Goal: Task Accomplishment & Management: Use online tool/utility

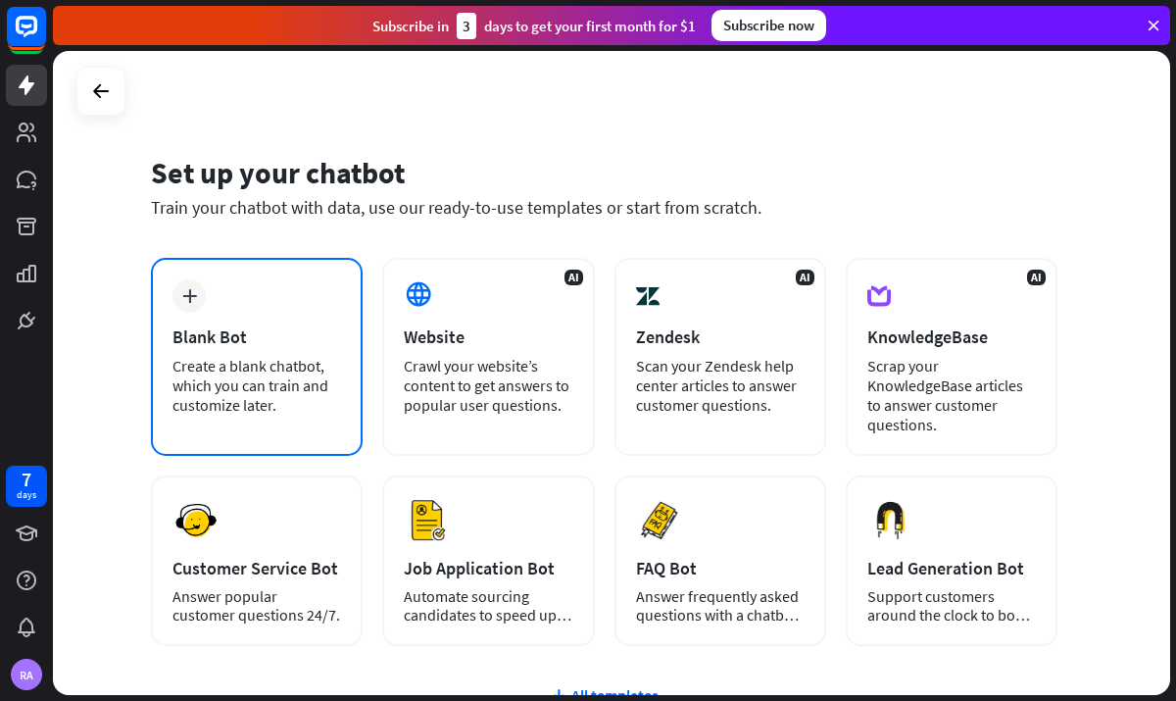
click at [265, 345] on div "Blank Bot" at bounding box center [257, 336] width 169 height 23
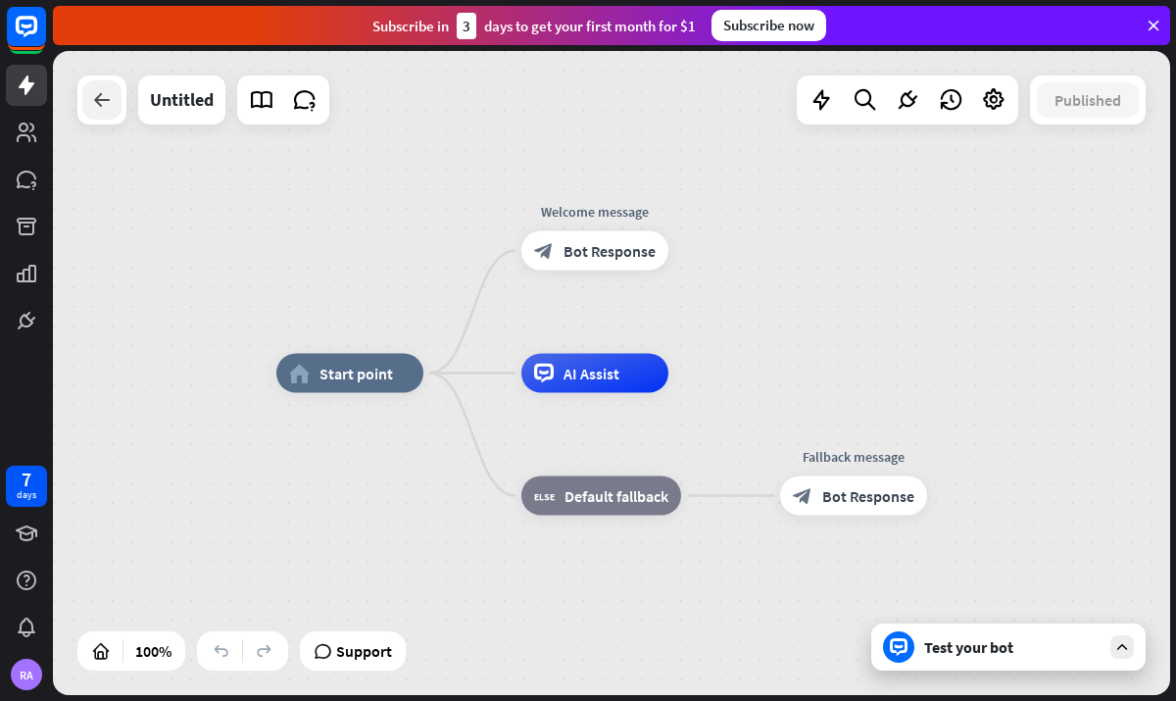
click at [102, 108] on icon at bounding box center [102, 100] width 24 height 24
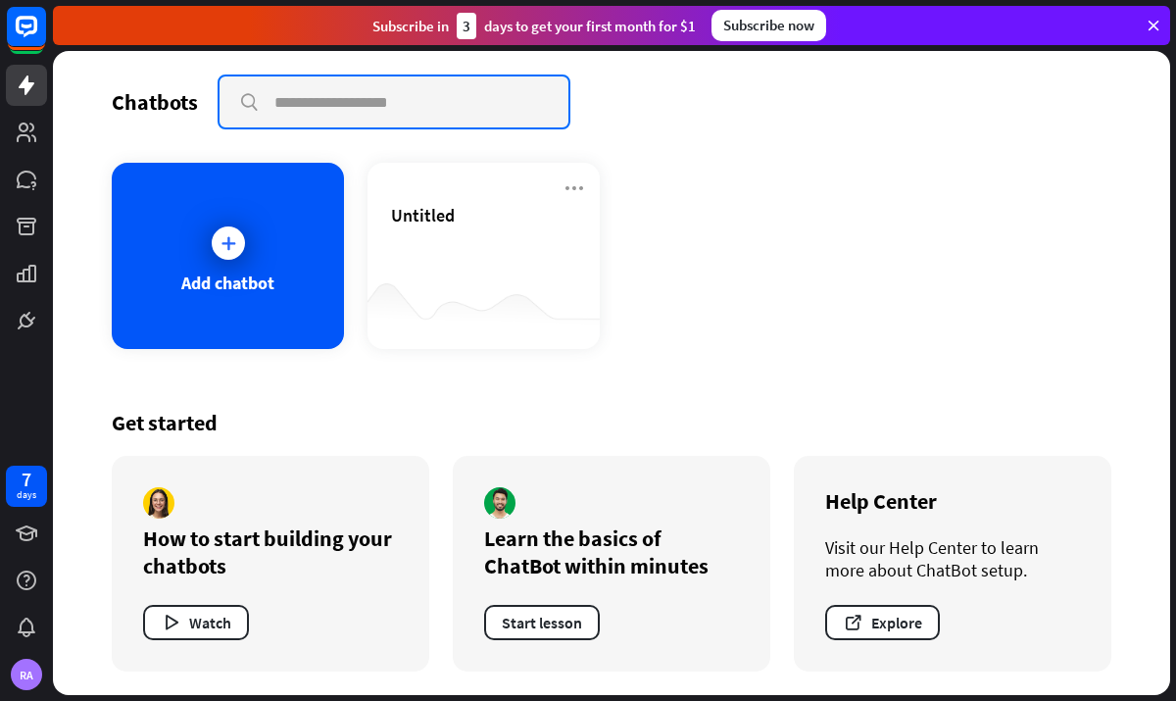
click at [329, 104] on input "text" at bounding box center [394, 101] width 349 height 51
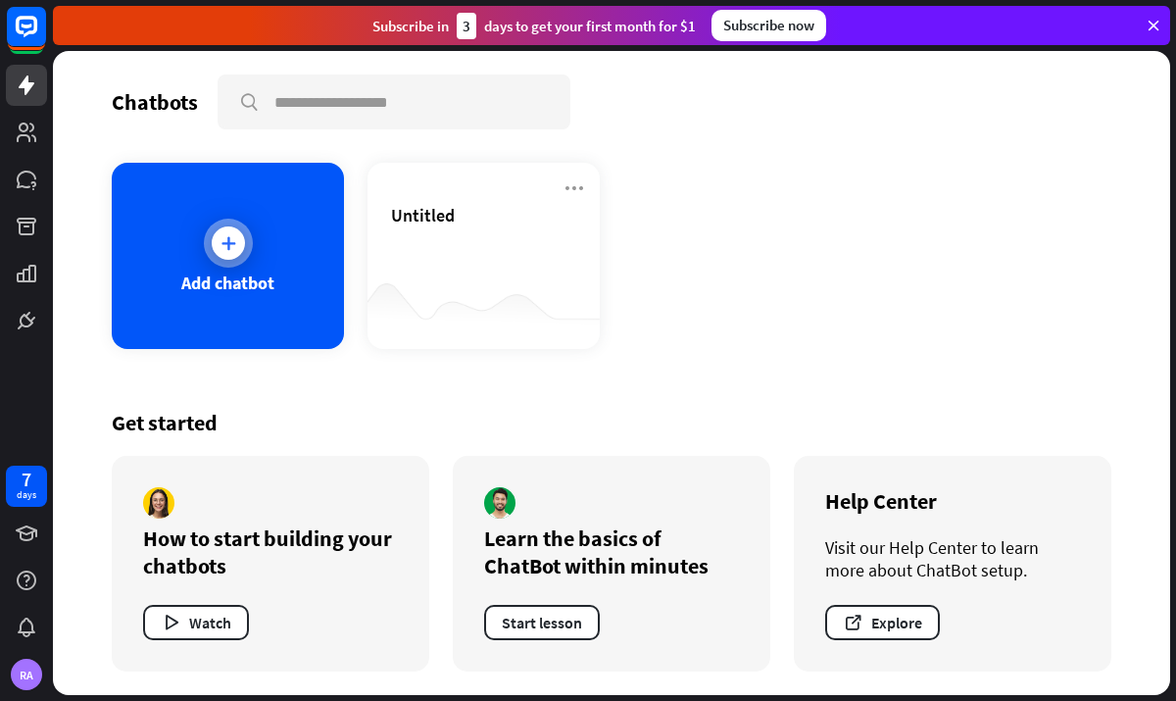
click at [240, 254] on div at bounding box center [228, 243] width 49 height 49
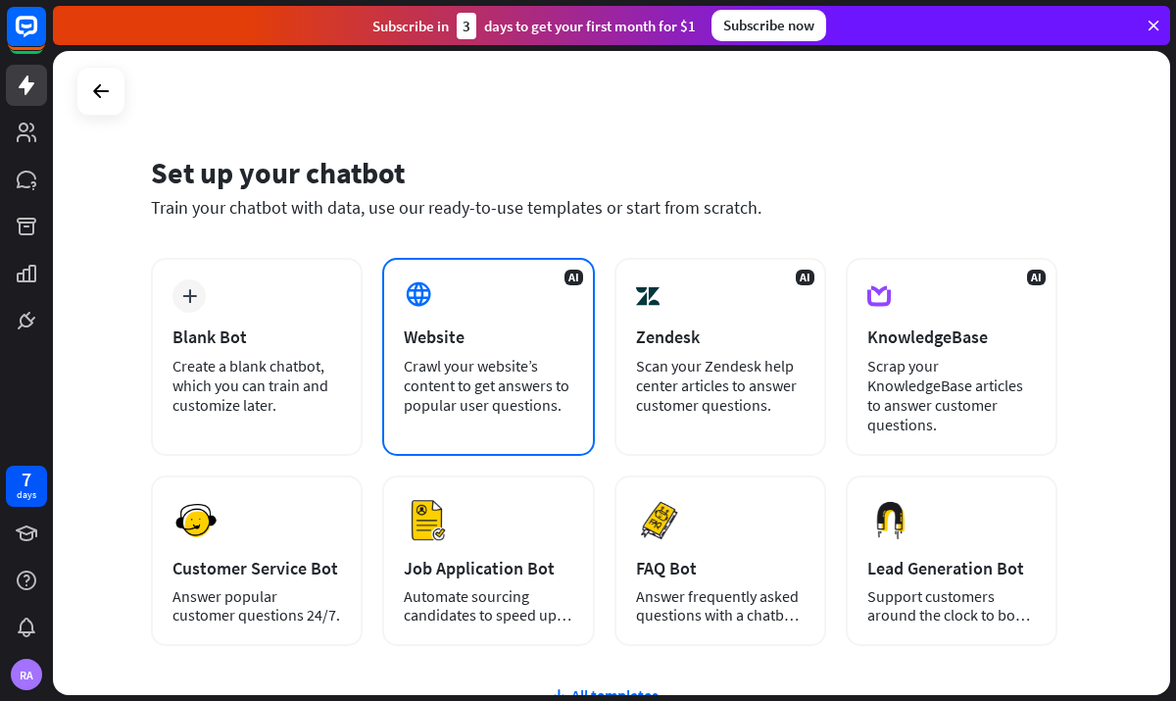
click at [556, 346] on div "Website" at bounding box center [488, 336] width 169 height 23
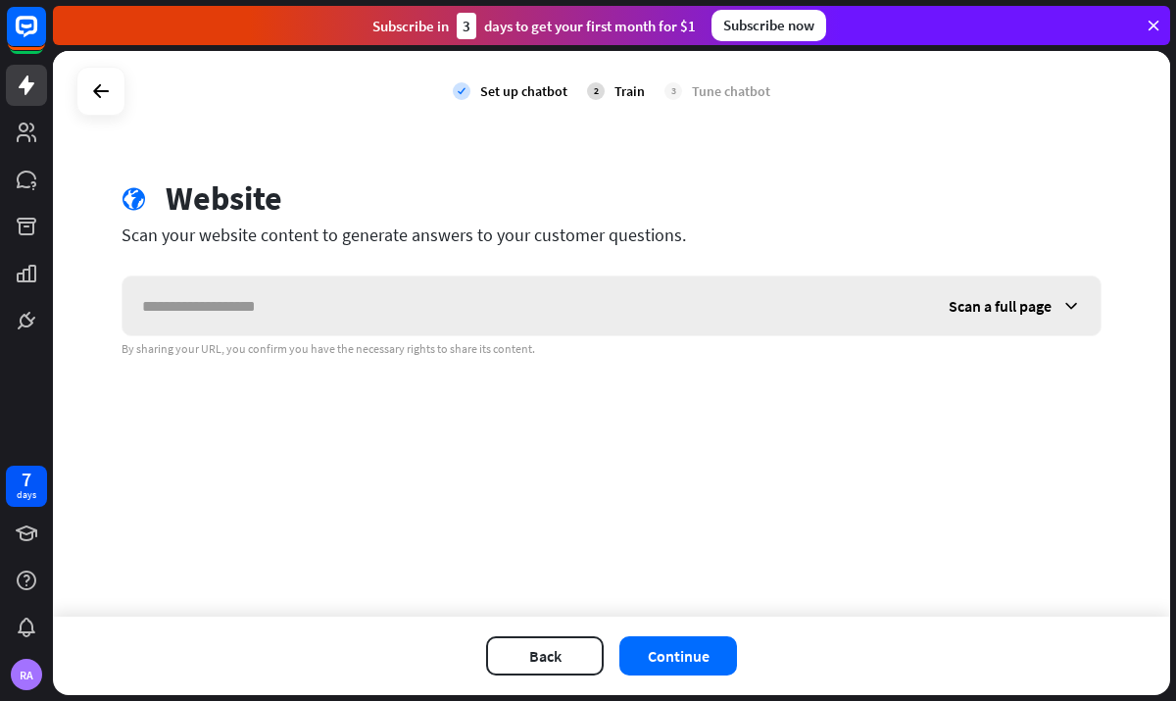
click at [1068, 296] on icon at bounding box center [1071, 306] width 20 height 20
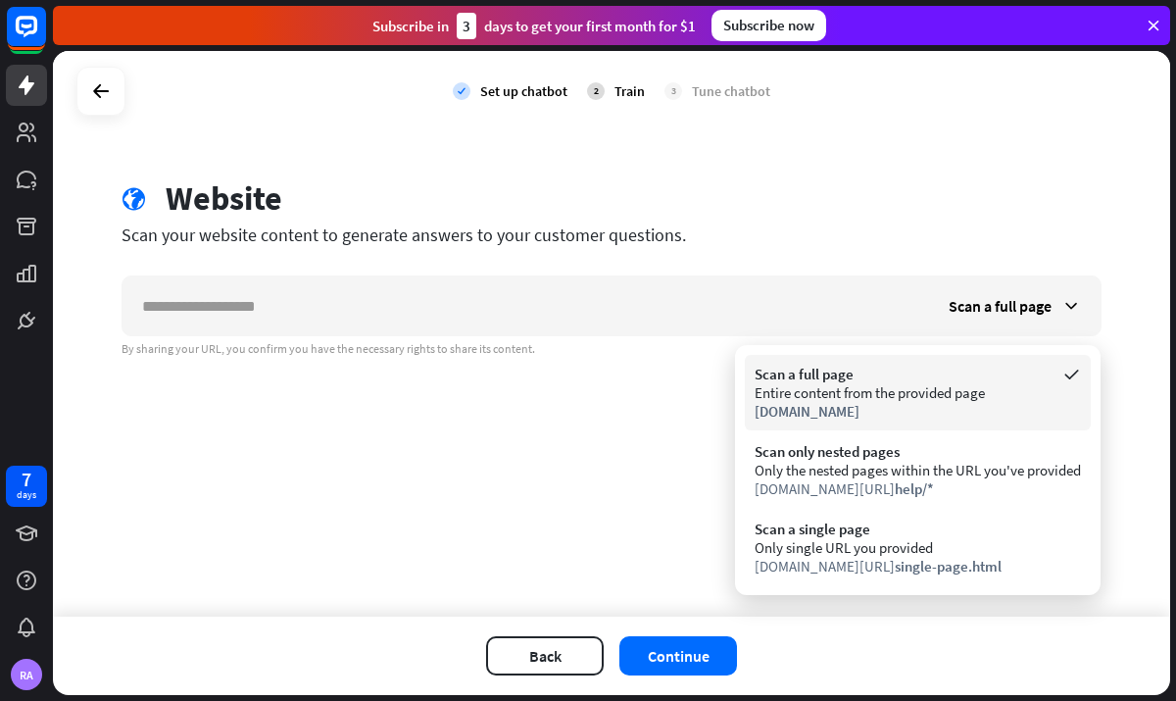
click at [859, 409] on span "[DOMAIN_NAME]" at bounding box center [807, 411] width 105 height 19
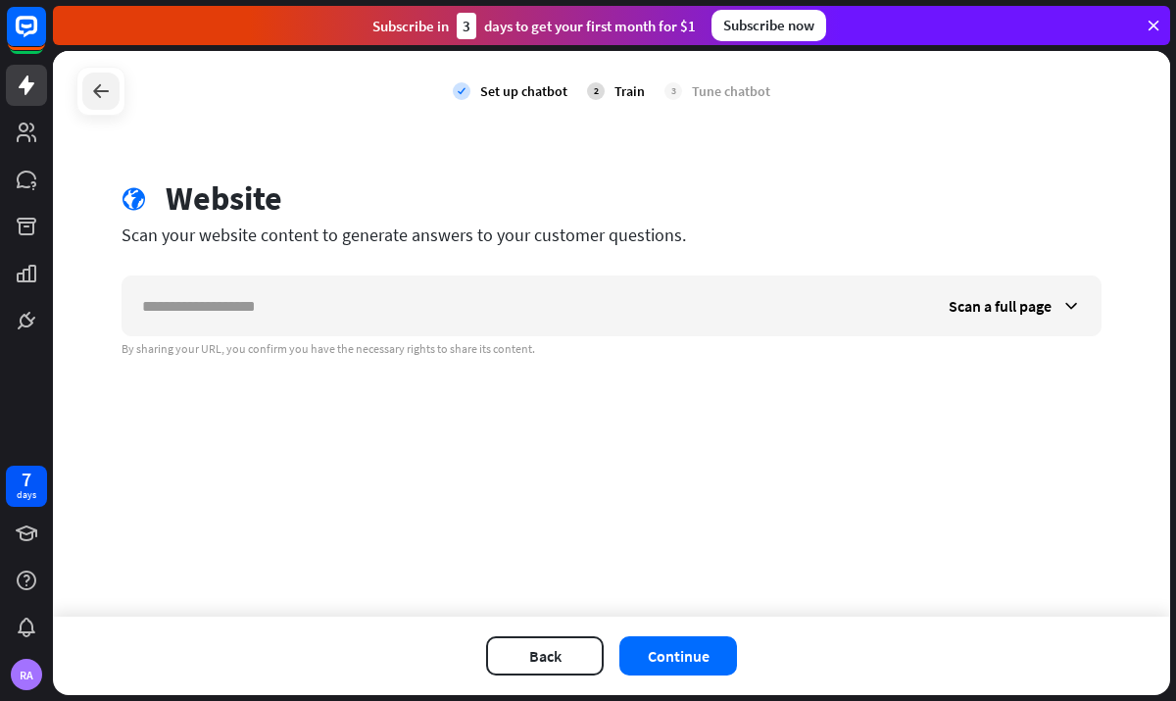
click at [101, 87] on icon at bounding box center [101, 91] width 24 height 24
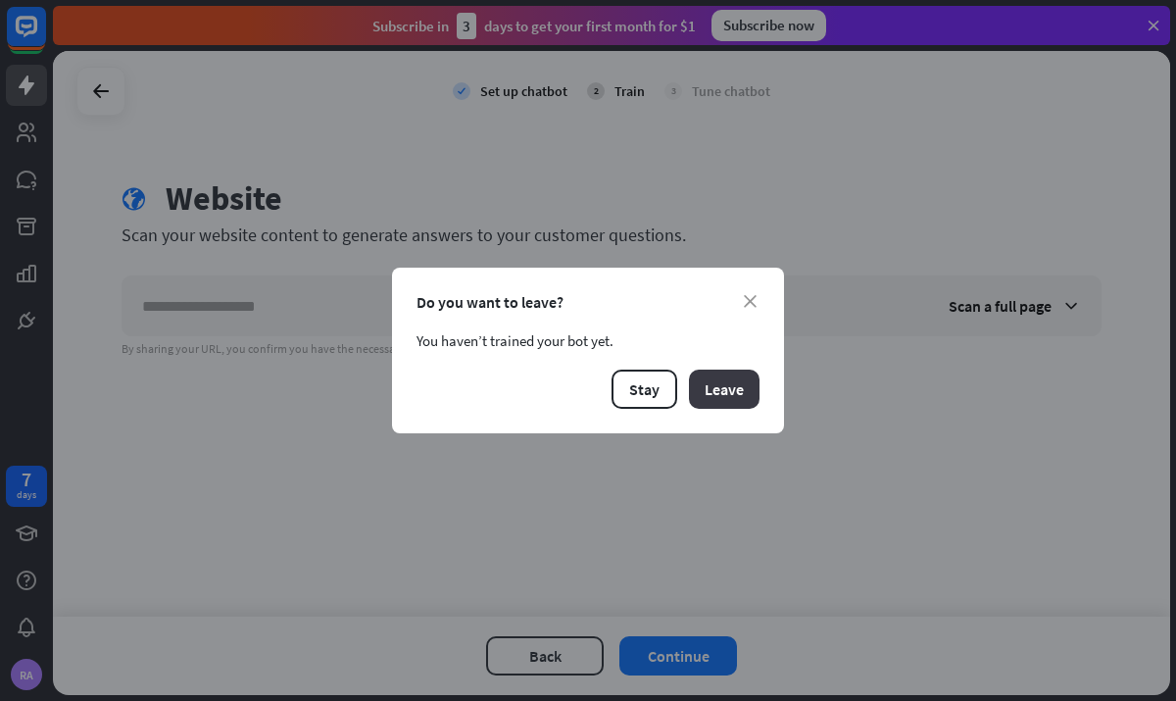
click at [716, 386] on button "Leave" at bounding box center [724, 389] width 71 height 39
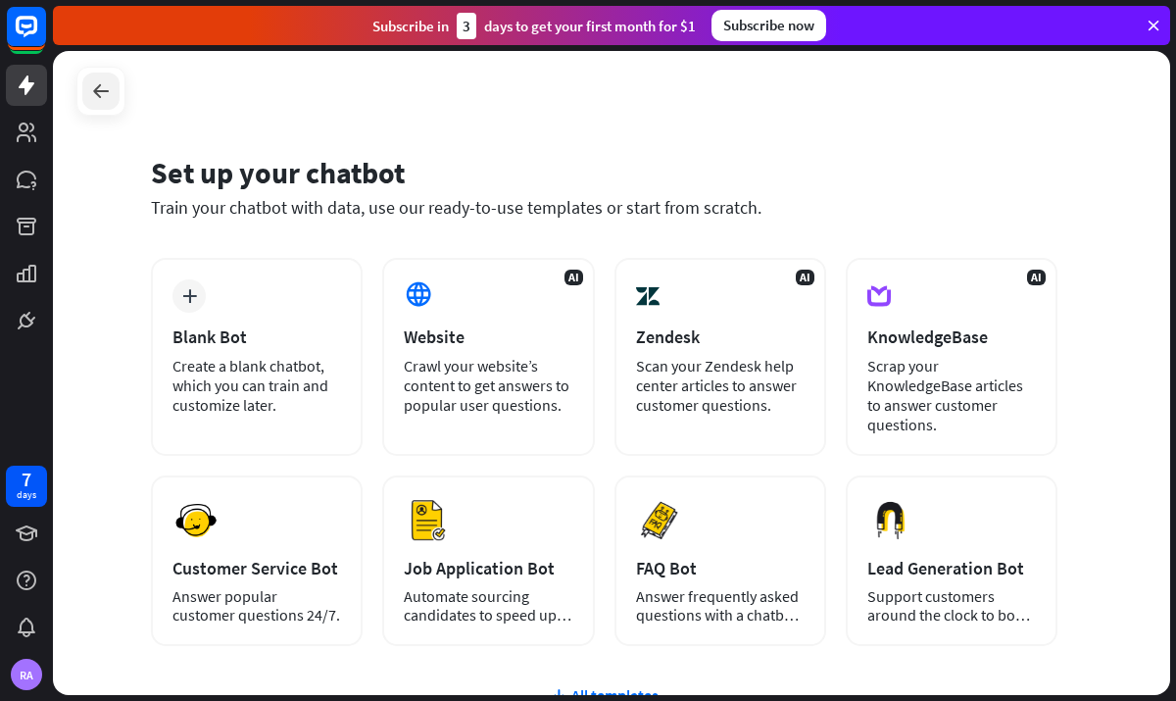
click at [101, 91] on icon at bounding box center [101, 91] width 24 height 24
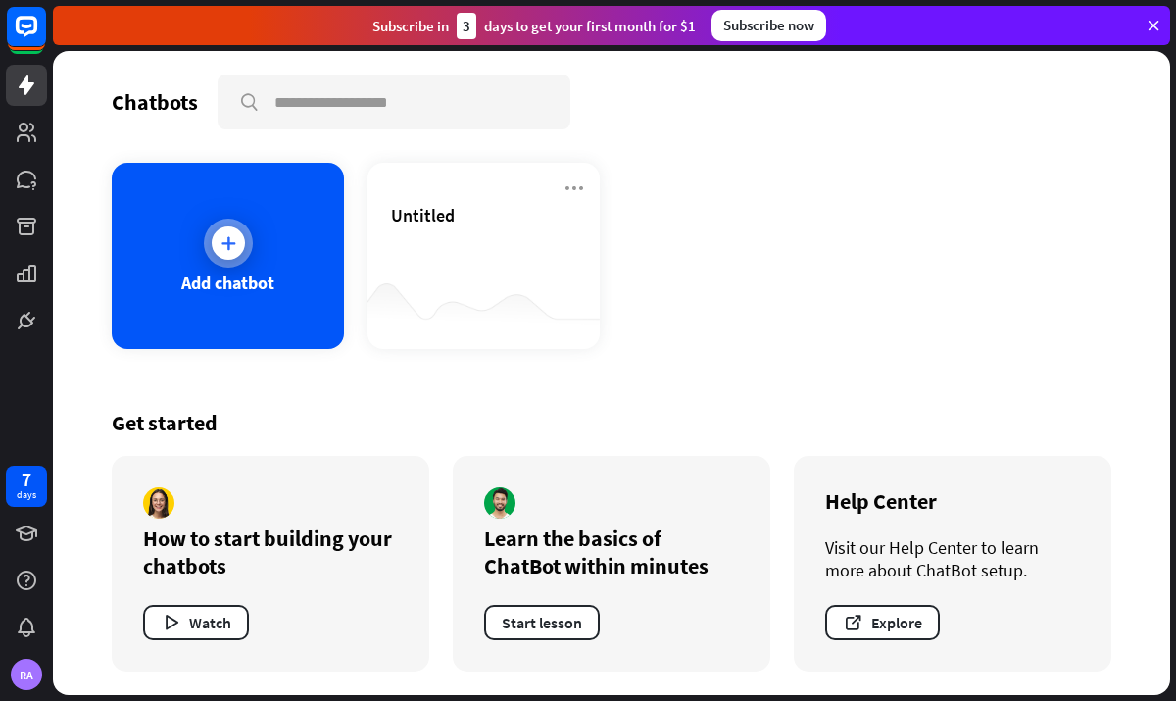
click at [233, 281] on div "Add chatbot" at bounding box center [227, 282] width 93 height 23
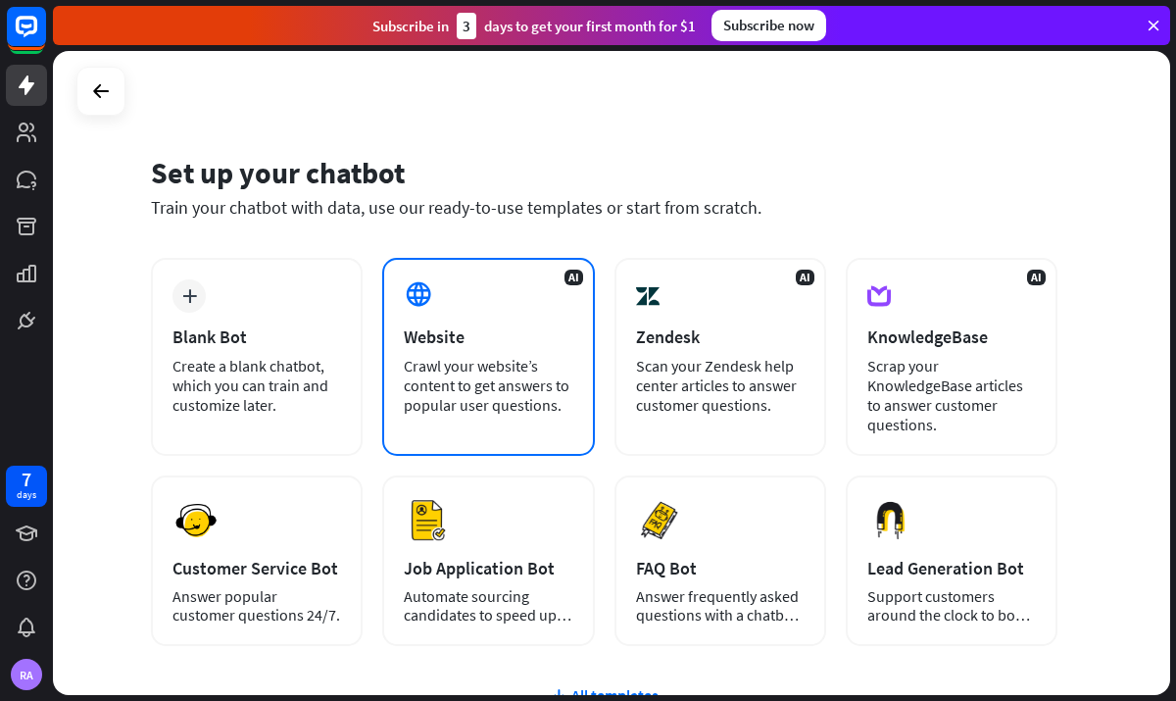
click at [547, 361] on div "Crawl your website’s content to get answers to popular user questions." at bounding box center [488, 385] width 169 height 59
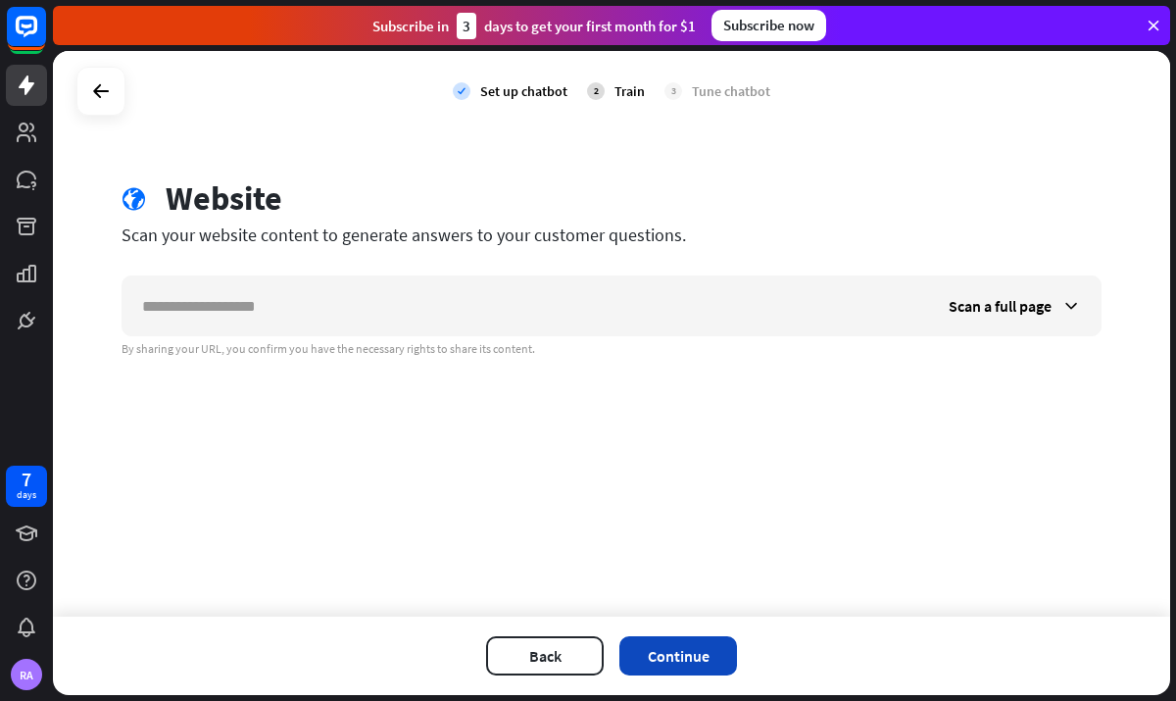
click at [671, 645] on button "Continue" at bounding box center [678, 655] width 118 height 39
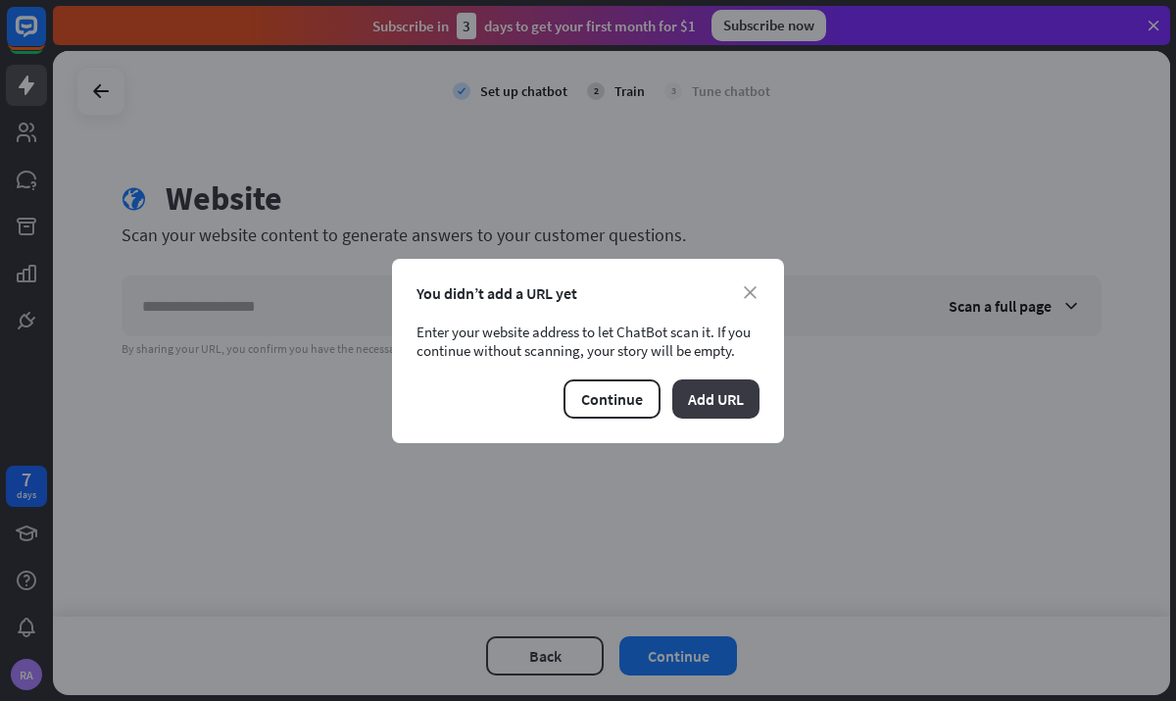
click at [722, 397] on button "Add URL" at bounding box center [715, 398] width 87 height 39
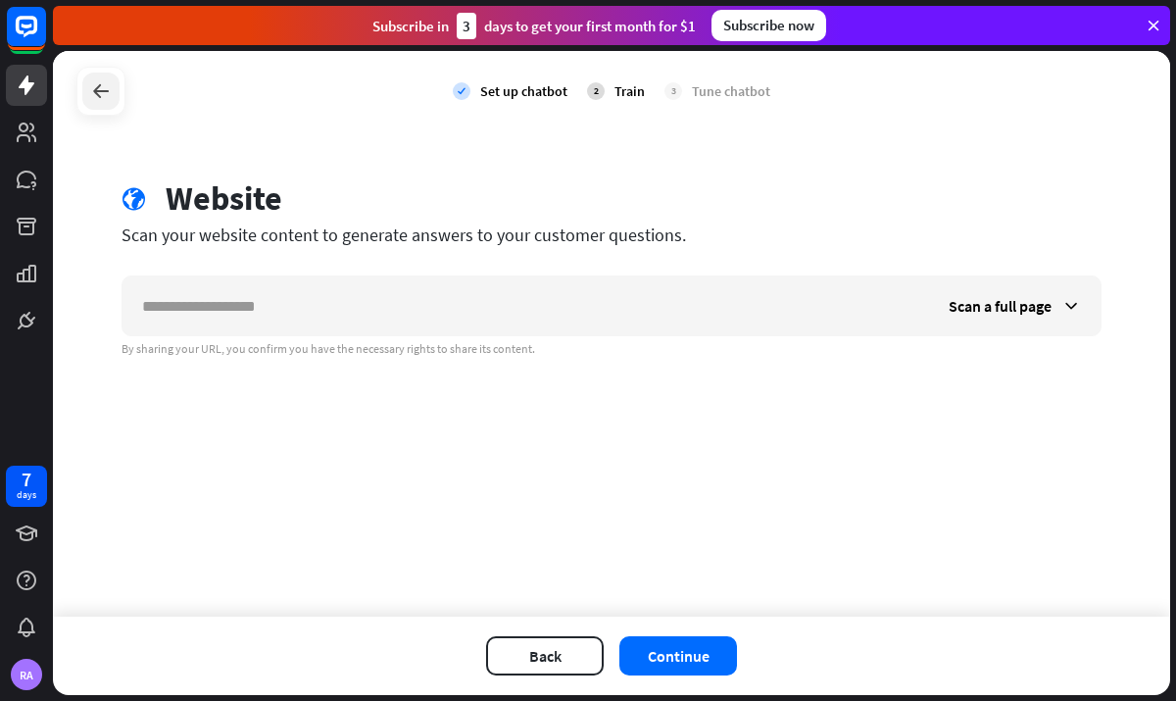
click at [86, 94] on div at bounding box center [100, 91] width 37 height 37
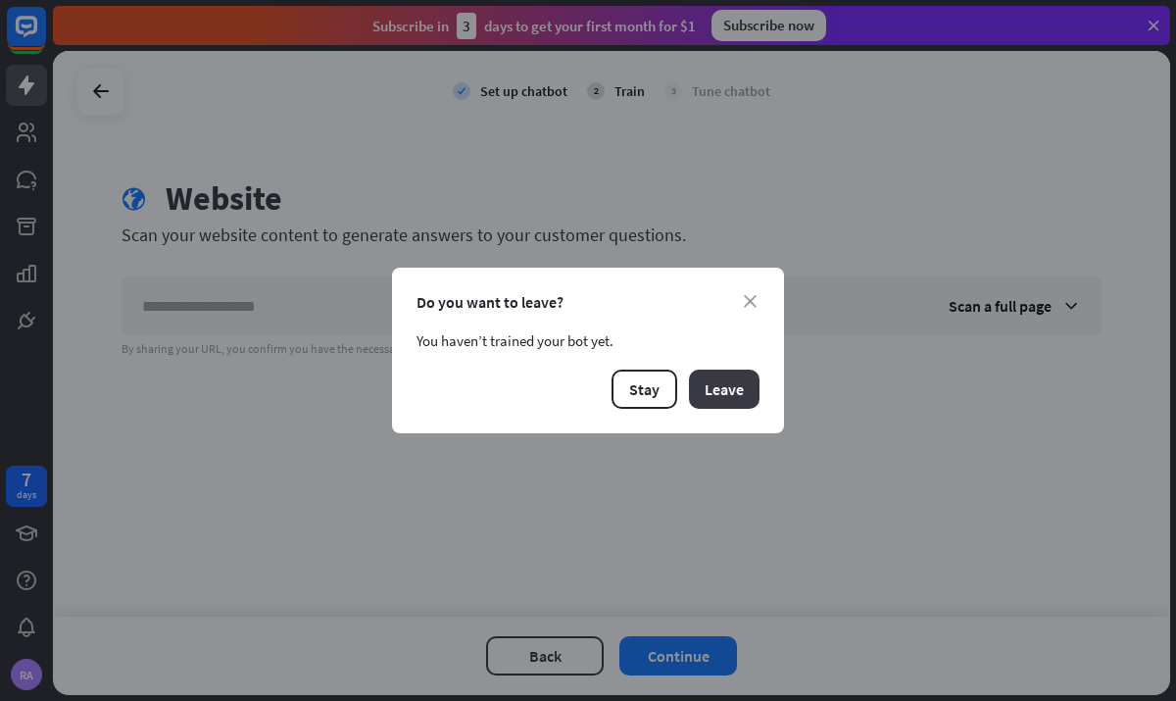
click at [737, 404] on button "Leave" at bounding box center [724, 389] width 71 height 39
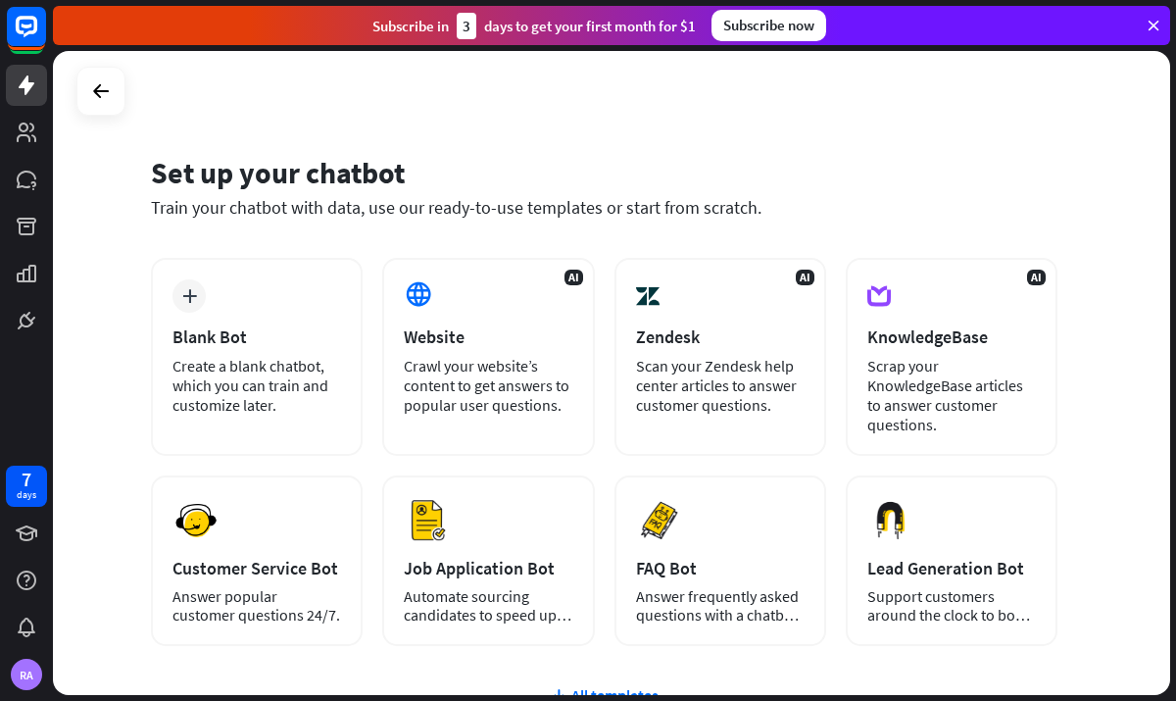
click at [114, 108] on div at bounding box center [100, 91] width 49 height 49
click at [97, 96] on icon at bounding box center [101, 91] width 24 height 24
